Goal: Information Seeking & Learning: Get advice/opinions

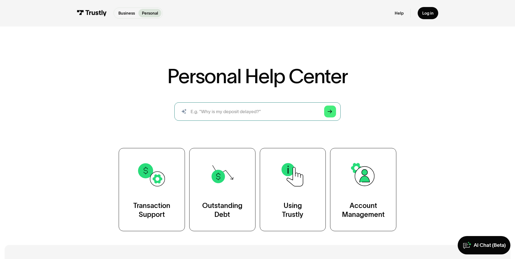
click at [216, 109] on input "search" at bounding box center [257, 111] width 166 height 18
type input "trying to link on ebay and its not working"
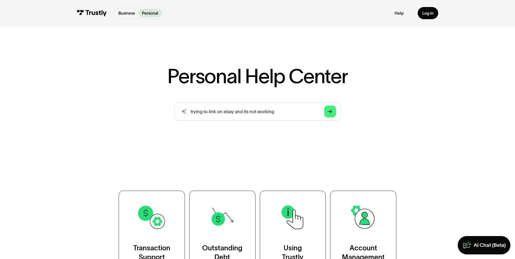
click at [328, 114] on div "Arrow Right" at bounding box center [329, 111] width 5 height 5
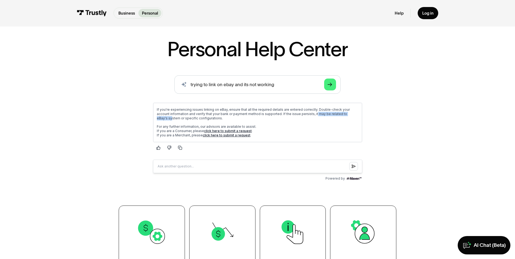
drag, startPoint x: 299, startPoint y: 115, endPoint x: 341, endPoint y: 113, distance: 41.9
click at [343, 114] on p "If you're experiencing issues linking on eBay, ensure that all the required det…" at bounding box center [257, 113] width 202 height 13
click at [305, 116] on p "If you're experiencing issues linking on eBay, ensure that all the required det…" at bounding box center [257, 113] width 202 height 13
drag, startPoint x: 295, startPoint y: 114, endPoint x: 353, endPoint y: 115, distance: 58.1
click at [353, 115] on p "If you're experiencing issues linking on eBay, ensure that all the required det…" at bounding box center [257, 113] width 202 height 13
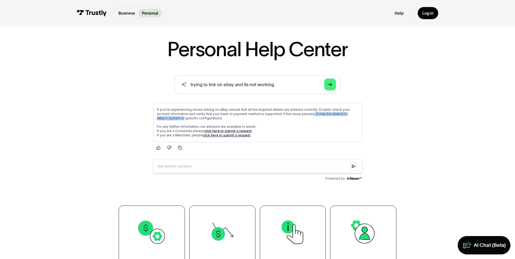
click at [353, 115] on p "If you're experiencing issues linking on eBay, ensure that all the required det…" at bounding box center [257, 113] width 202 height 13
